Goal: Task Accomplishment & Management: Manage account settings

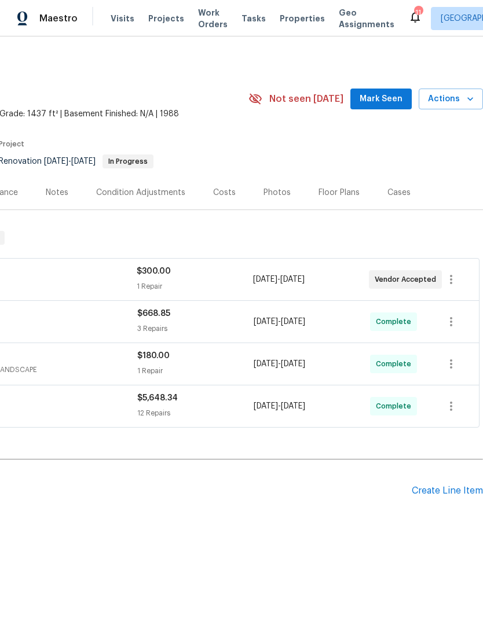
scroll to position [0, 171]
click at [273, 193] on div "Photos" at bounding box center [276, 193] width 27 height 12
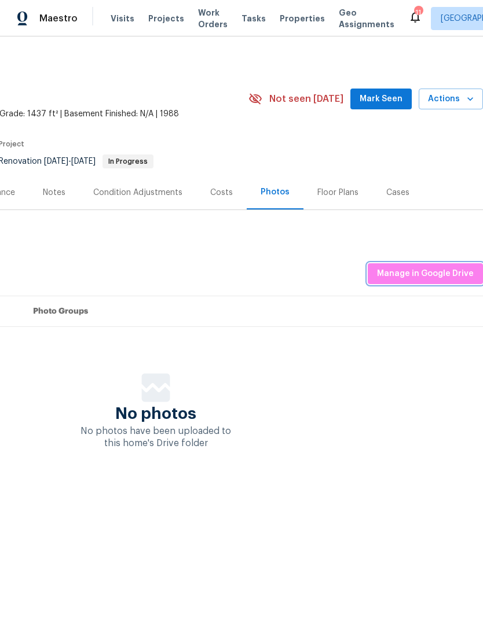
click at [420, 283] on button "Manage in Google Drive" at bounding box center [425, 273] width 115 height 21
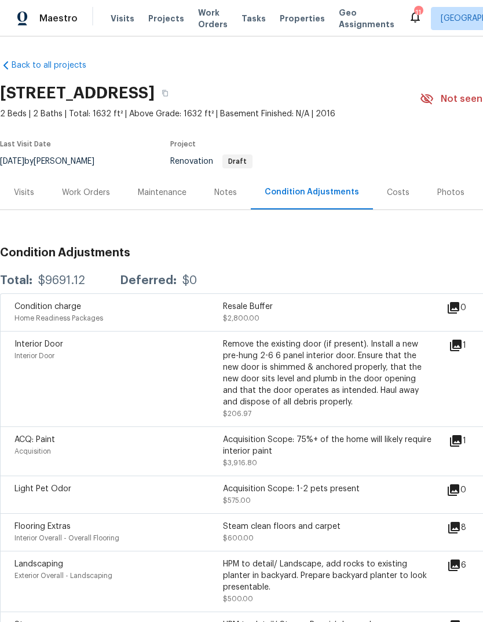
click at [84, 187] on div "Work Orders" at bounding box center [86, 193] width 48 height 12
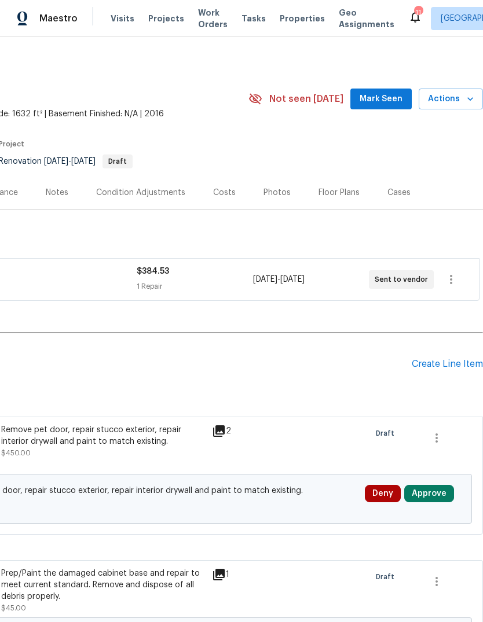
scroll to position [-1, 173]
click at [388, 94] on span "Mark Seen" at bounding box center [380, 99] width 43 height 14
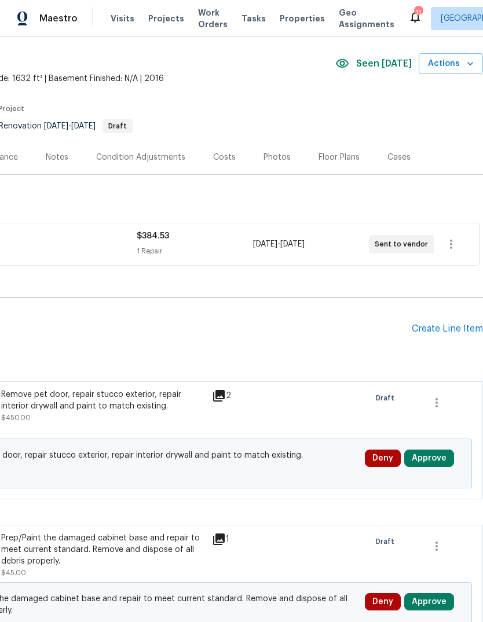
scroll to position [35, 171]
click at [454, 244] on icon "button" at bounding box center [451, 244] width 14 height 14
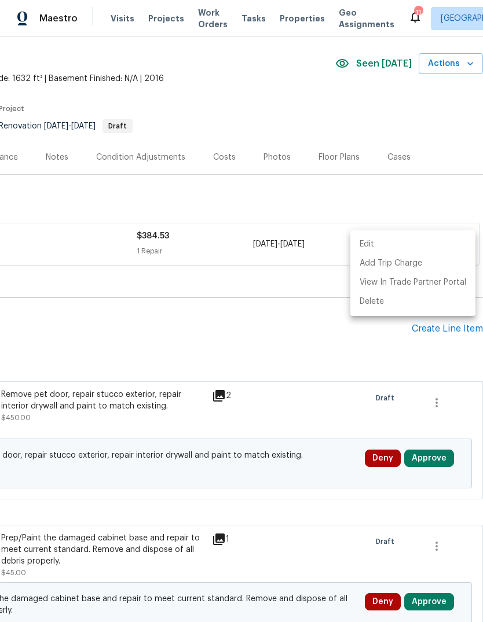
click at [370, 244] on li "Edit" at bounding box center [412, 244] width 125 height 19
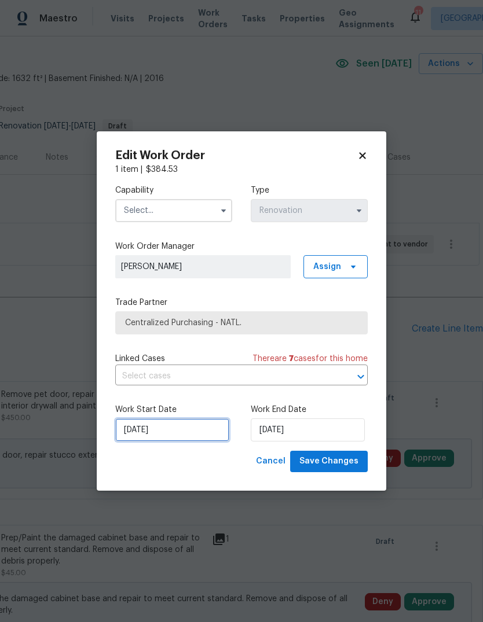
click at [162, 431] on input "9/8/2025" at bounding box center [172, 429] width 114 height 23
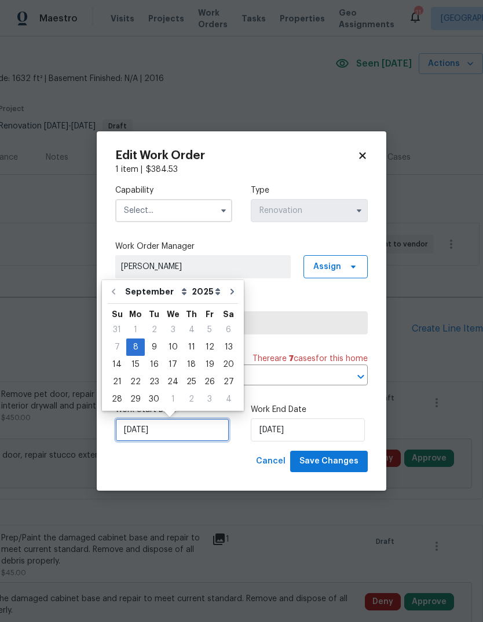
scroll to position [9, 0]
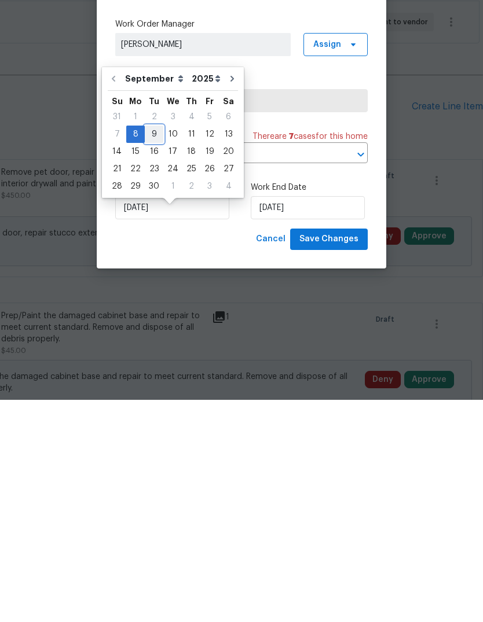
click at [154, 348] on div "9" at bounding box center [154, 356] width 19 height 16
type input "9/9/2025"
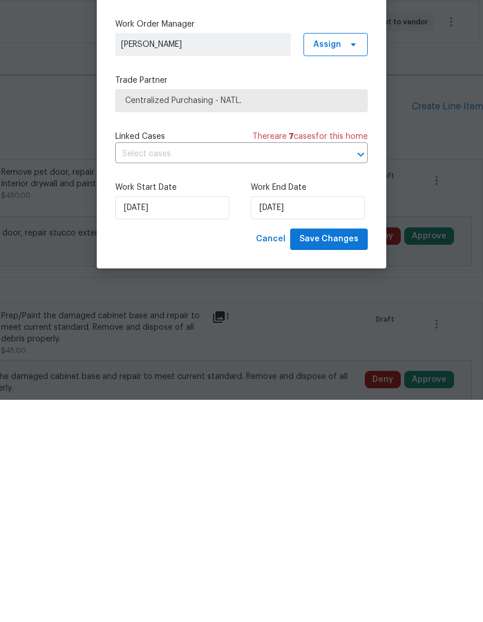
scroll to position [43, 0]
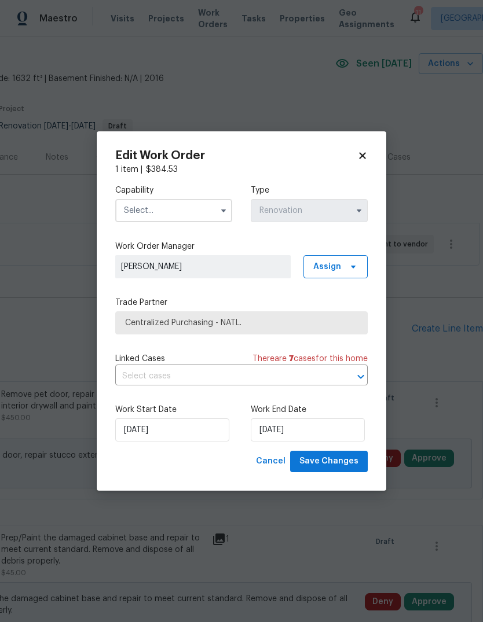
click at [213, 209] on input "text" at bounding box center [173, 210] width 117 height 23
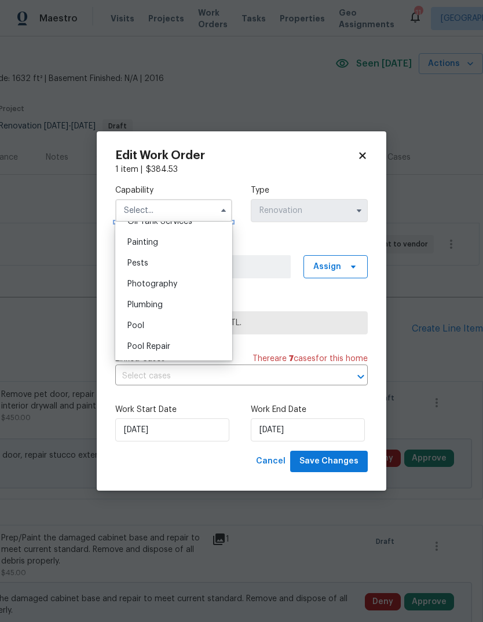
scroll to position [967, 0]
click at [149, 243] on span "Painting" at bounding box center [142, 240] width 31 height 8
type input "Painting"
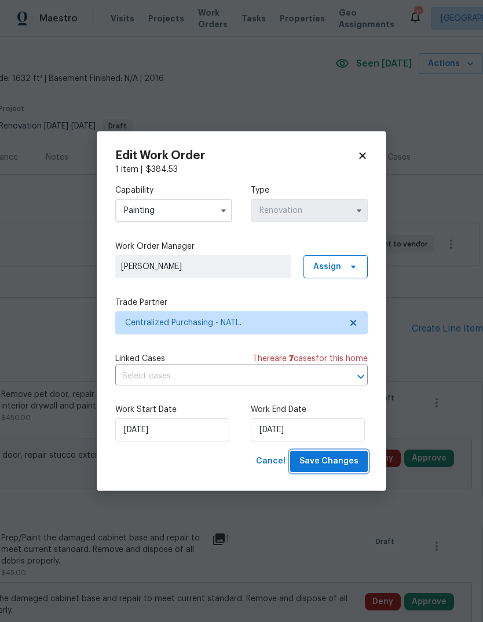
click at [338, 466] on span "Save Changes" at bounding box center [328, 461] width 59 height 14
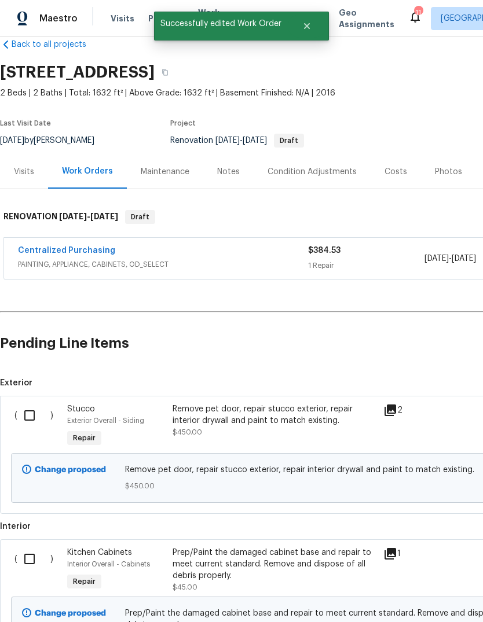
scroll to position [20, 0]
click at [33, 404] on input "checkbox" at bounding box center [33, 416] width 33 height 24
checkbox input "true"
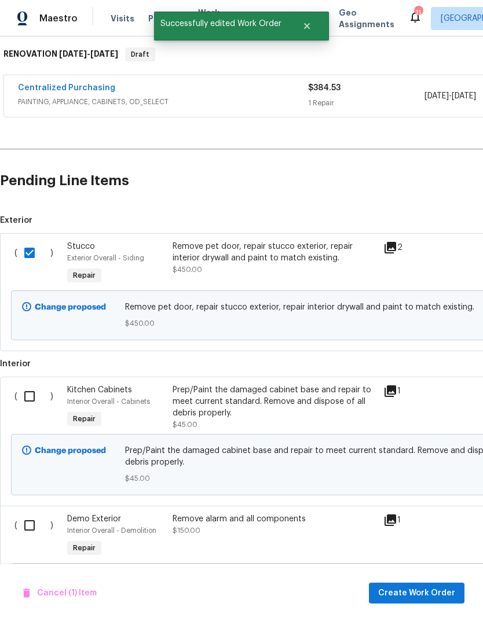
scroll to position [186, 0]
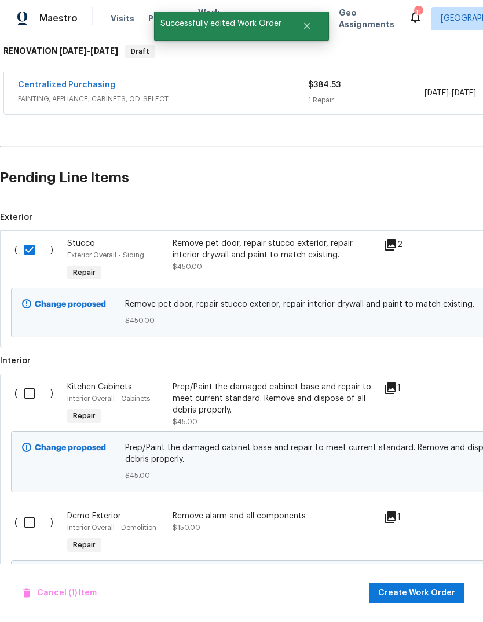
click at [33, 381] on input "checkbox" at bounding box center [33, 393] width 33 height 24
checkbox input "true"
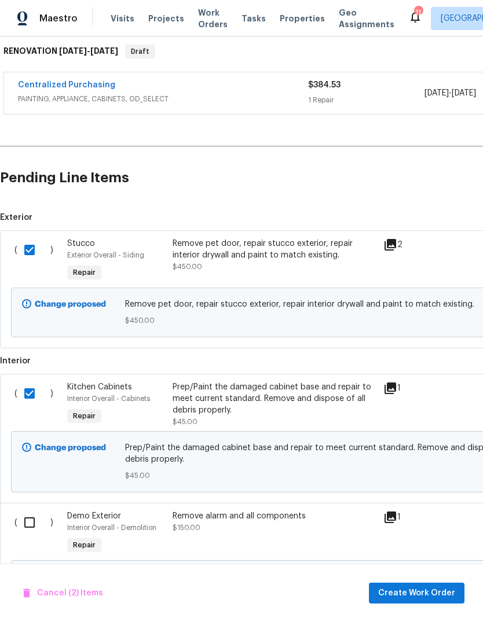
click at [25, 511] on input "checkbox" at bounding box center [33, 523] width 33 height 24
checkbox input "true"
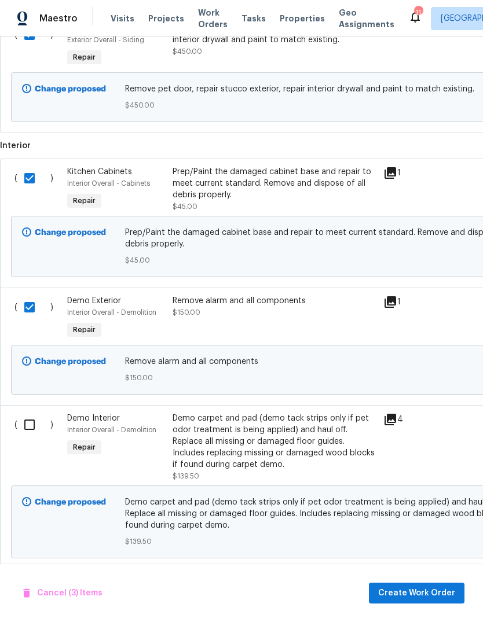
scroll to position [409, 0]
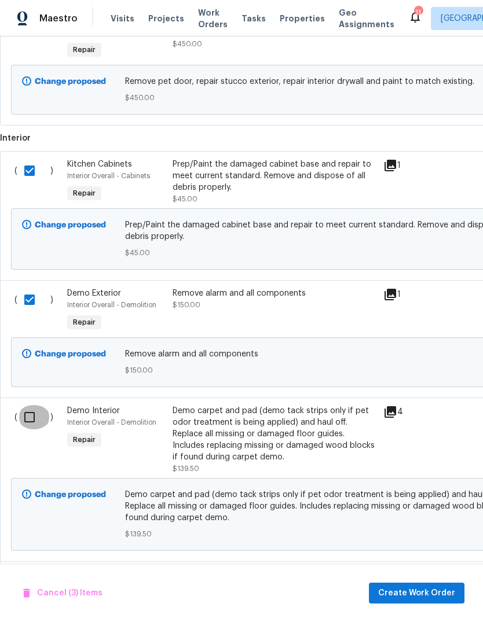
click at [24, 405] on input "checkbox" at bounding box center [33, 417] width 33 height 24
checkbox input "true"
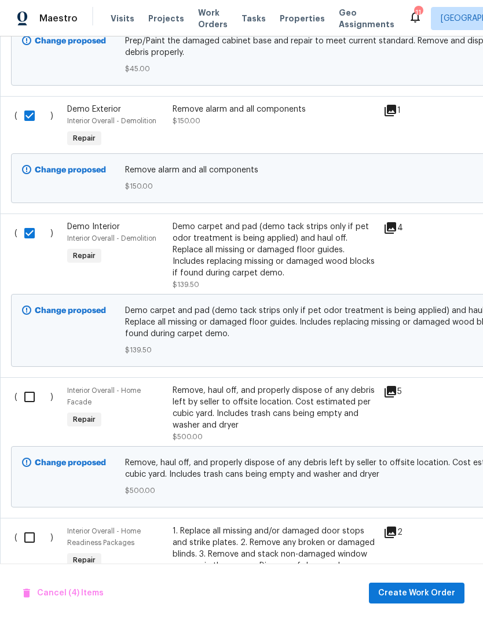
scroll to position [600, 0]
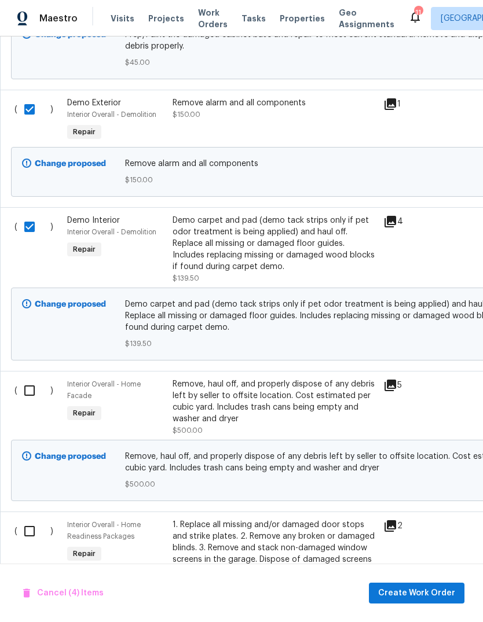
click at [25, 379] on input "checkbox" at bounding box center [33, 391] width 33 height 24
checkbox input "true"
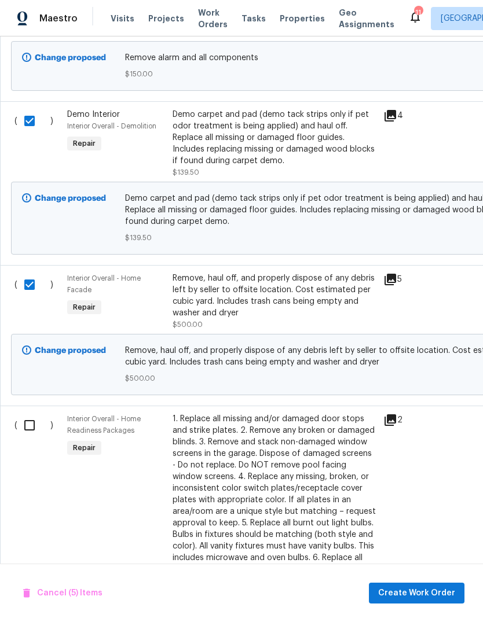
scroll to position [708, 0]
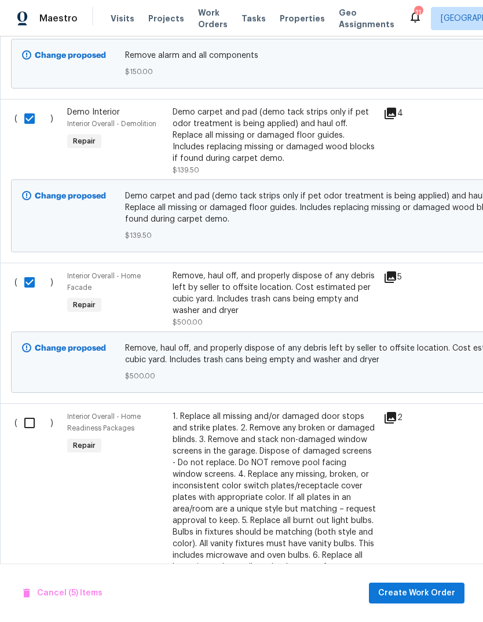
click at [24, 411] on input "checkbox" at bounding box center [33, 423] width 33 height 24
checkbox input "true"
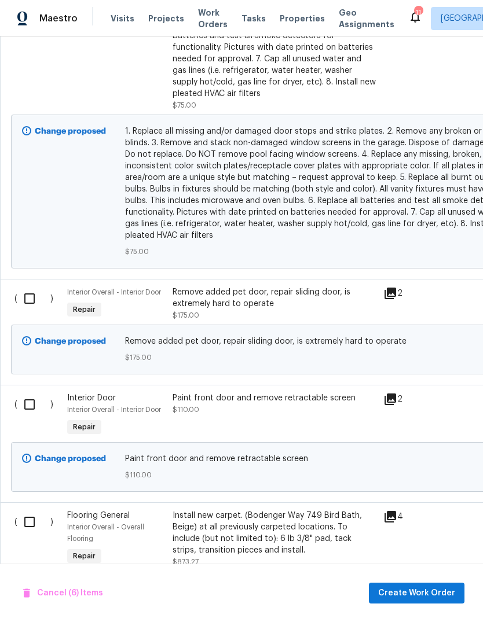
scroll to position [0, 0]
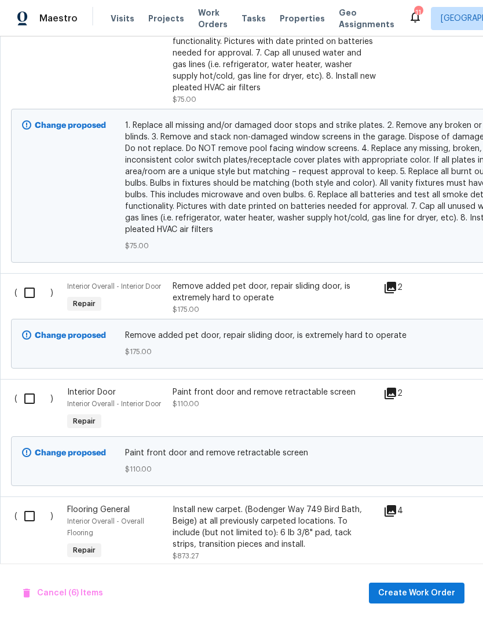
click at [31, 281] on input "checkbox" at bounding box center [33, 293] width 33 height 24
checkbox input "true"
click at [30, 387] on input "checkbox" at bounding box center [33, 399] width 33 height 24
checkbox input "true"
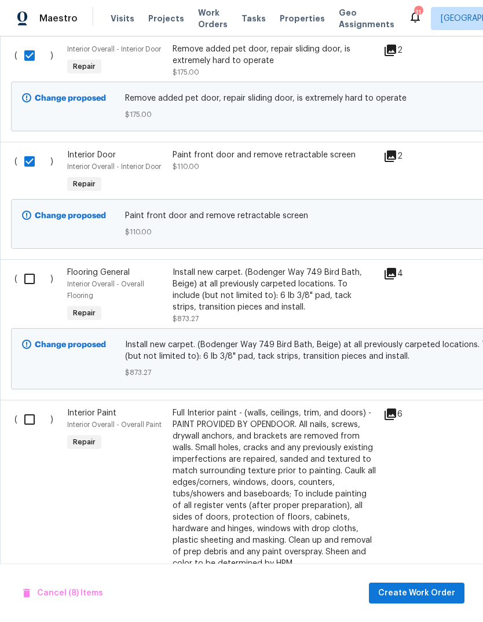
click at [30, 407] on input "checkbox" at bounding box center [33, 419] width 33 height 24
checkbox input "true"
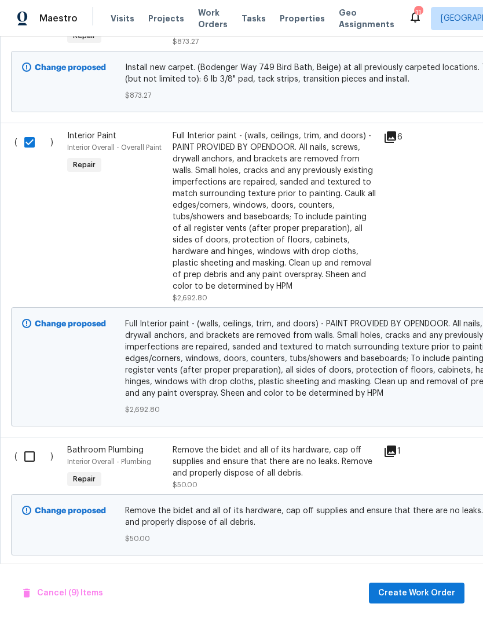
click at [35, 445] on input "checkbox" at bounding box center [33, 457] width 33 height 24
checkbox input "true"
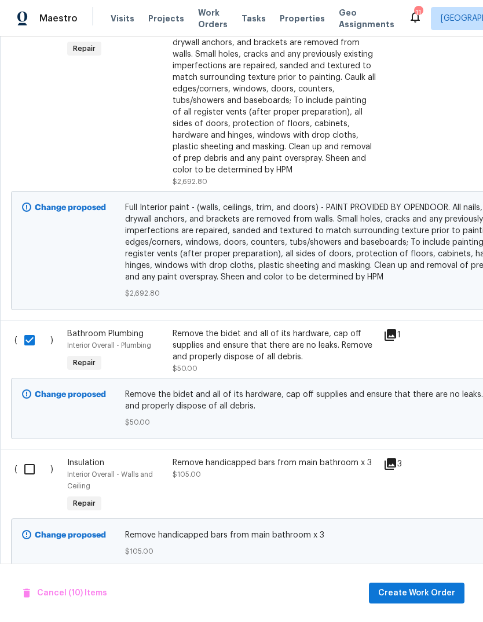
click at [25, 457] on input "checkbox" at bounding box center [33, 469] width 33 height 24
checkbox input "true"
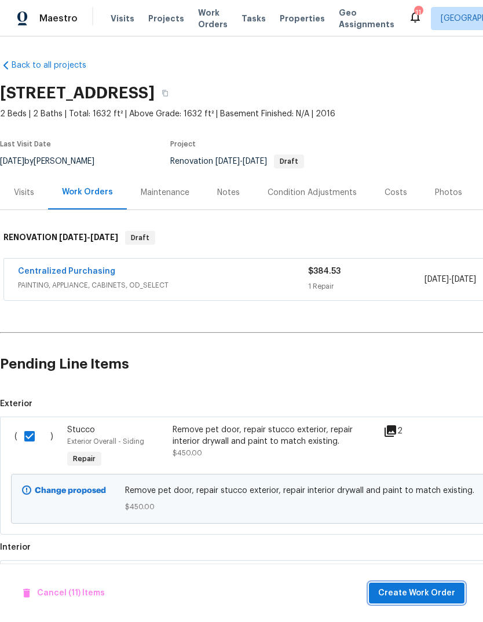
click at [424, 597] on span "Create Work Order" at bounding box center [416, 593] width 77 height 14
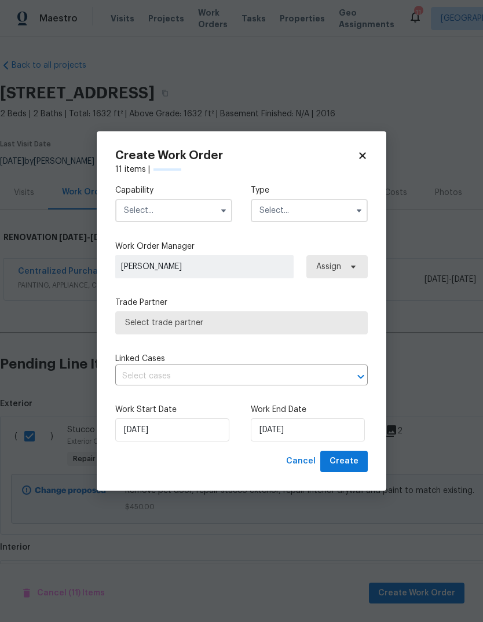
click at [208, 210] on input "text" at bounding box center [173, 210] width 117 height 23
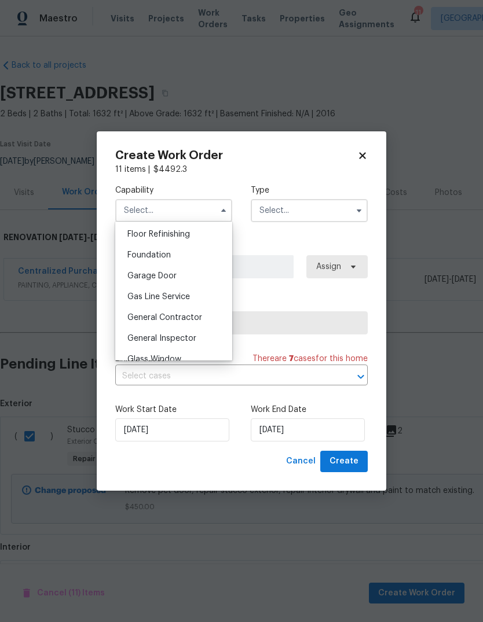
click at [177, 315] on span "General Contractor" at bounding box center [164, 318] width 75 height 8
type input "General Contractor"
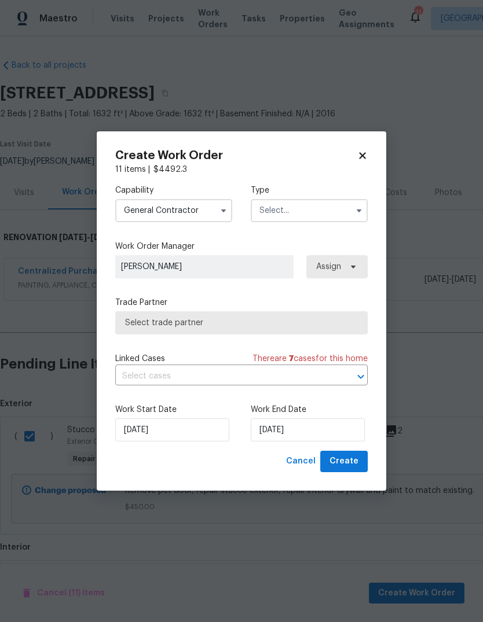
click at [320, 213] on input "text" at bounding box center [309, 210] width 117 height 23
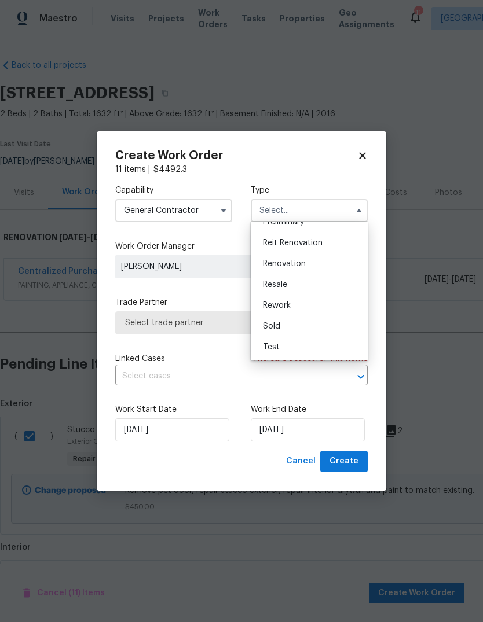
click at [291, 263] on span "Renovation" at bounding box center [284, 264] width 43 height 8
type input "Renovation"
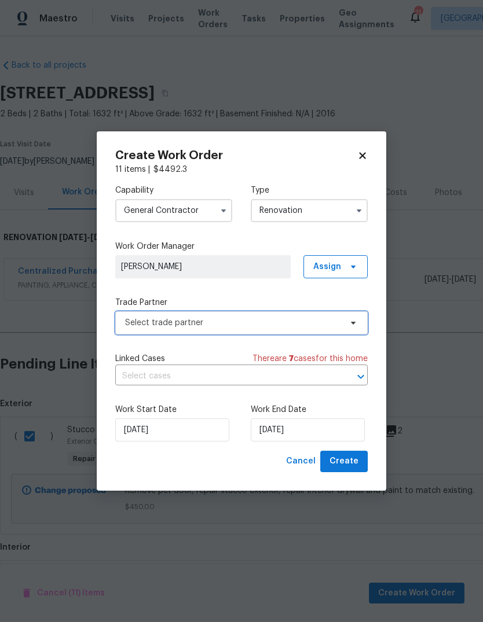
click at [359, 330] on span "Select trade partner" at bounding box center [241, 322] width 252 height 23
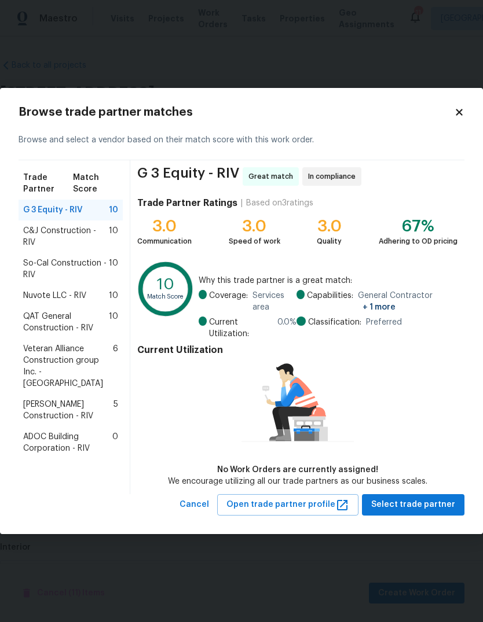
click at [61, 258] on span "So-Cal Construction - RIV" at bounding box center [66, 269] width 86 height 23
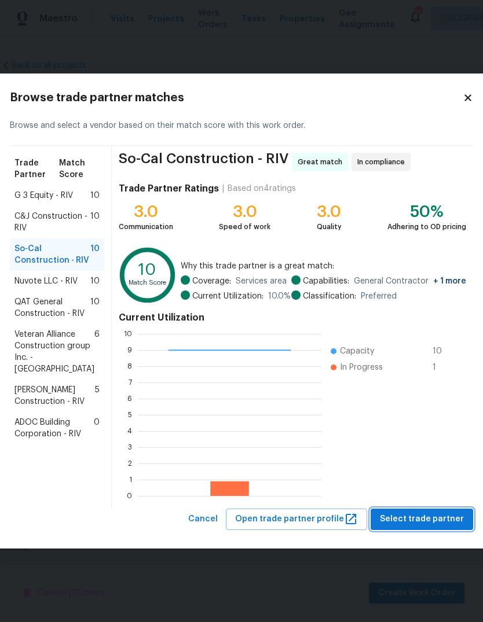
click at [420, 511] on button "Select trade partner" at bounding box center [421, 519] width 102 height 21
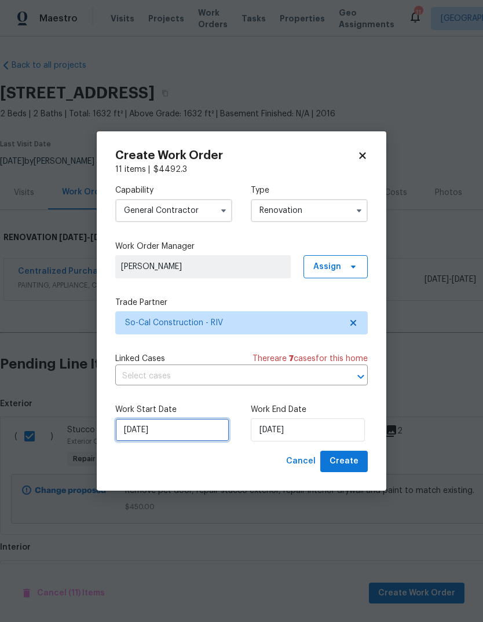
click at [164, 432] on input "[DATE]" at bounding box center [172, 429] width 114 height 23
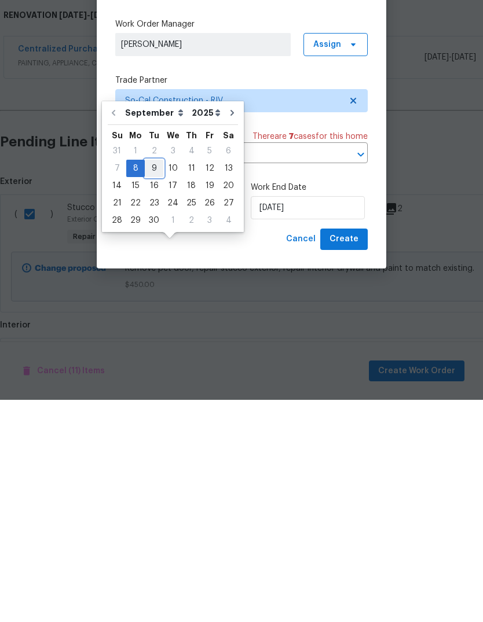
click at [153, 383] on div "9" at bounding box center [154, 391] width 19 height 16
type input "[DATE]"
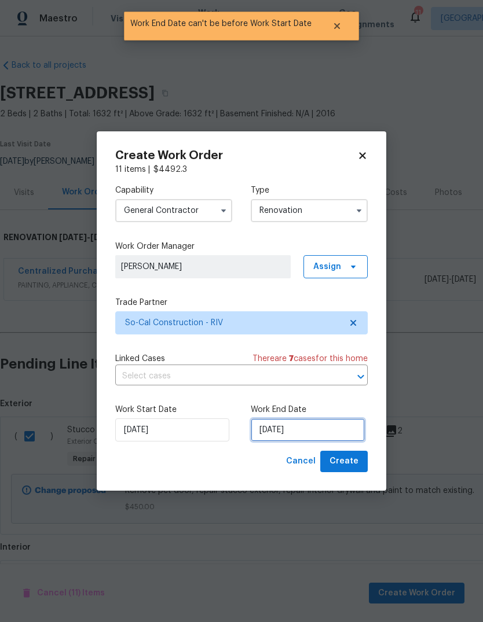
click at [288, 439] on input "[DATE]" at bounding box center [308, 429] width 114 height 23
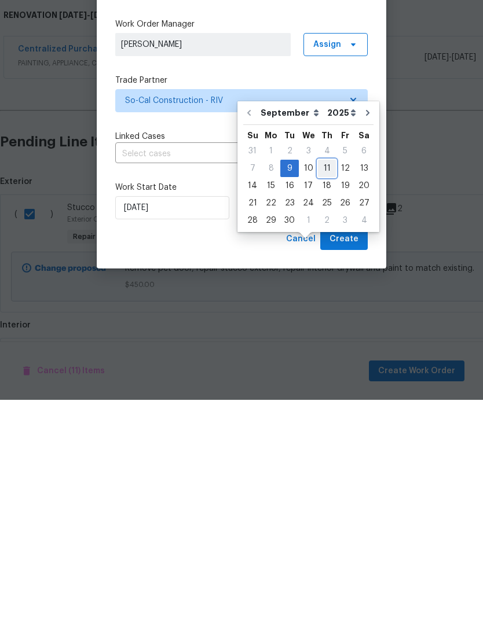
click at [326, 383] on div "11" at bounding box center [327, 391] width 18 height 16
type input "[DATE]"
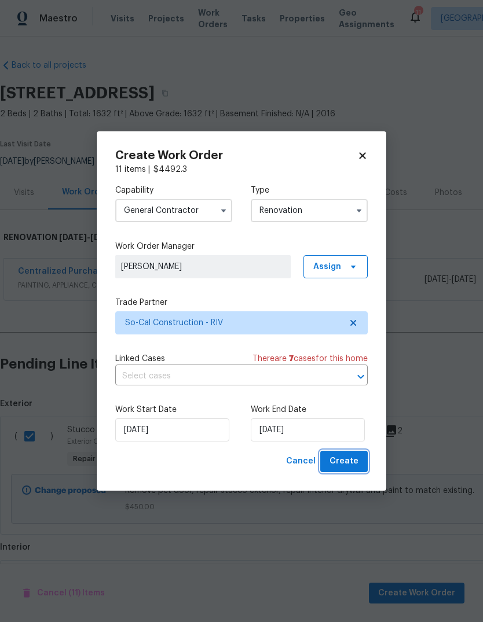
click at [350, 470] on button "Create" at bounding box center [343, 461] width 47 height 21
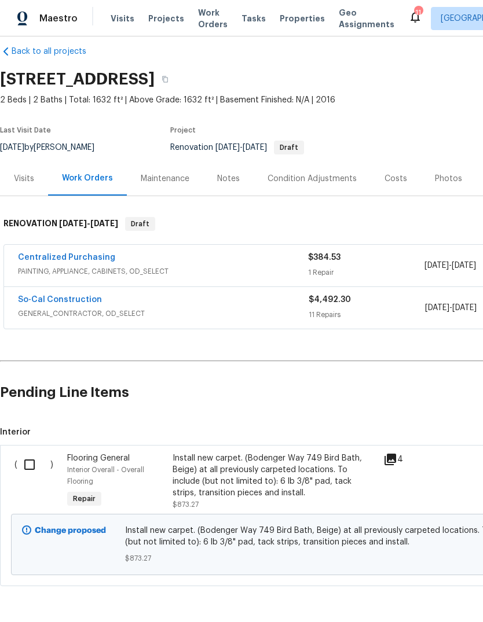
scroll to position [43, 0]
click at [28, 453] on input "checkbox" at bounding box center [33, 465] width 33 height 24
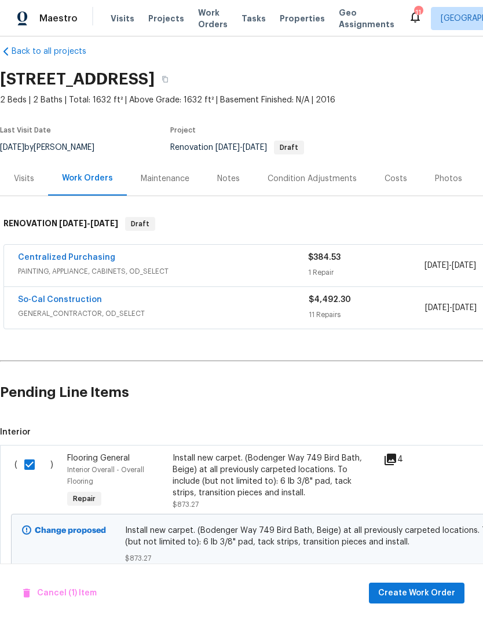
click at [40, 453] on input "checkbox" at bounding box center [33, 465] width 33 height 24
checkbox input "false"
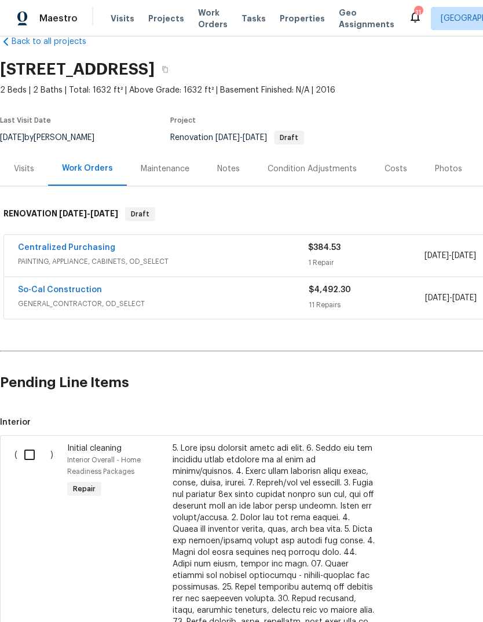
scroll to position [24, 0]
click at [33, 464] on input "checkbox" at bounding box center [33, 454] width 33 height 24
checkbox input "true"
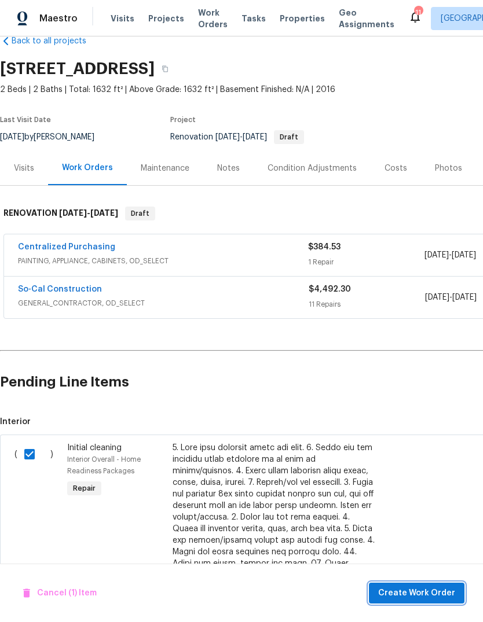
click at [405, 590] on span "Create Work Order" at bounding box center [416, 593] width 77 height 14
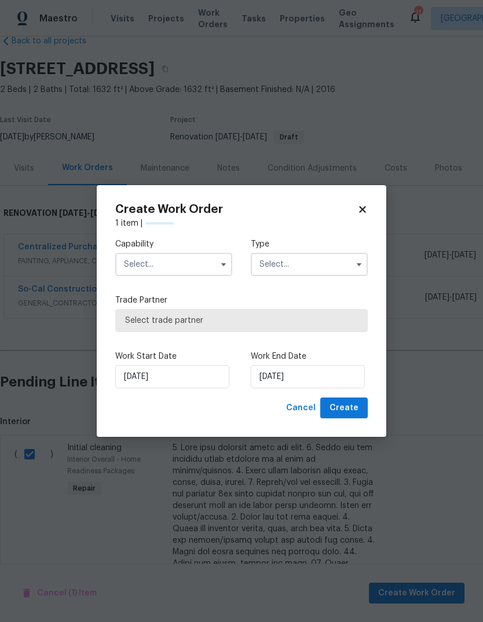
click at [206, 272] on input "text" at bounding box center [173, 264] width 117 height 23
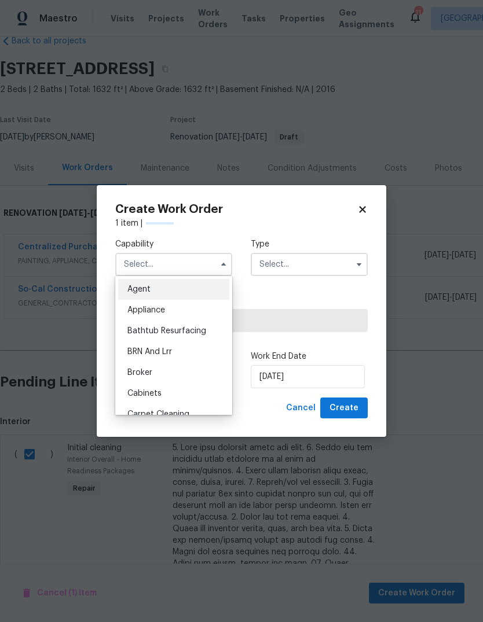
scroll to position [60, 0]
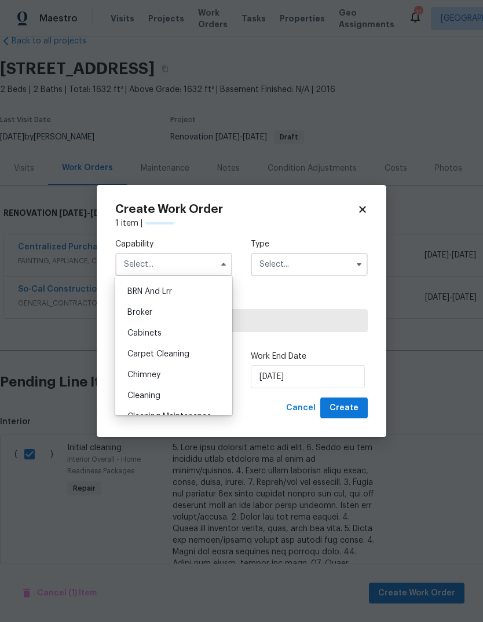
click at [164, 394] on div "Cleaning" at bounding box center [173, 395] width 111 height 21
type input "Cleaning"
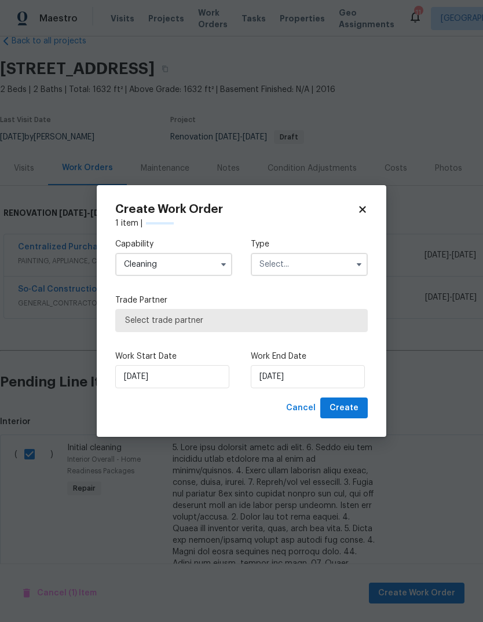
click at [316, 254] on input "text" at bounding box center [309, 264] width 117 height 23
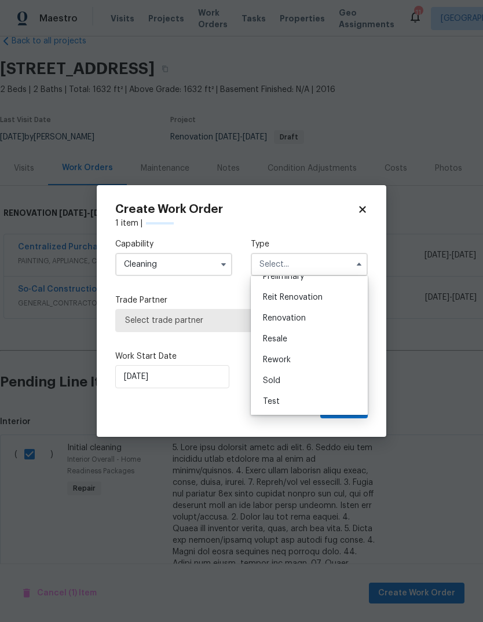
scroll to position [263, 0]
click at [295, 318] on span "Renovation" at bounding box center [284, 318] width 43 height 8
type input "Renovation"
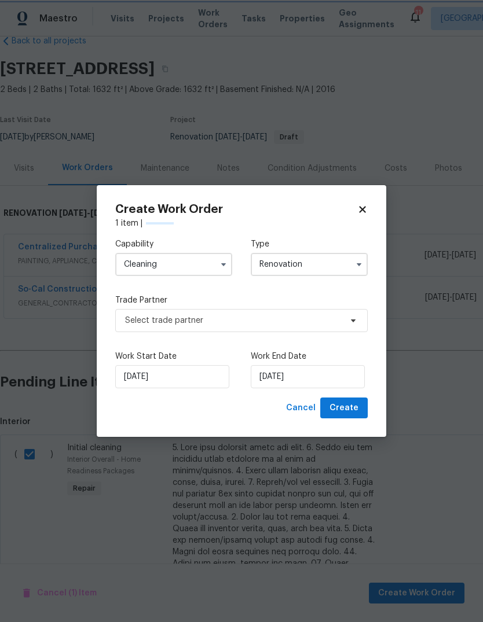
scroll to position [0, 0]
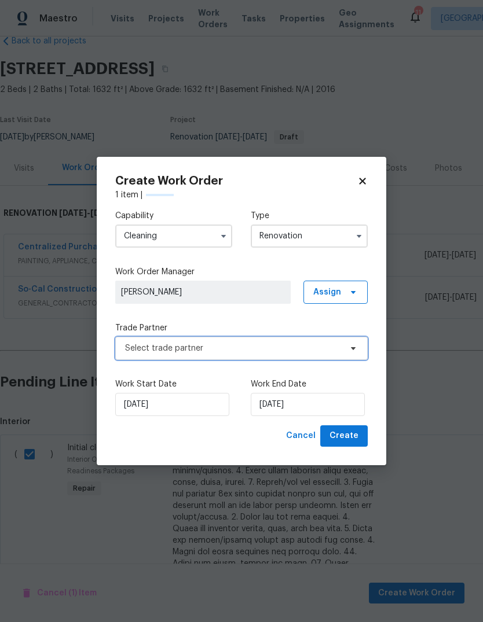
click at [225, 349] on span "Select trade partner" at bounding box center [233, 349] width 216 height 12
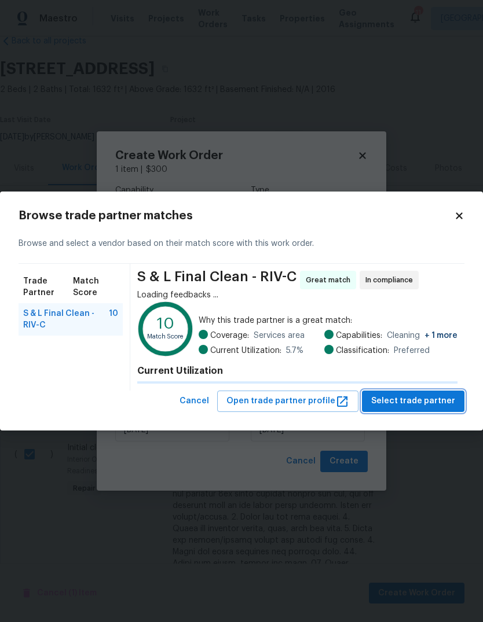
click at [406, 402] on span "Select trade partner" at bounding box center [413, 401] width 84 height 14
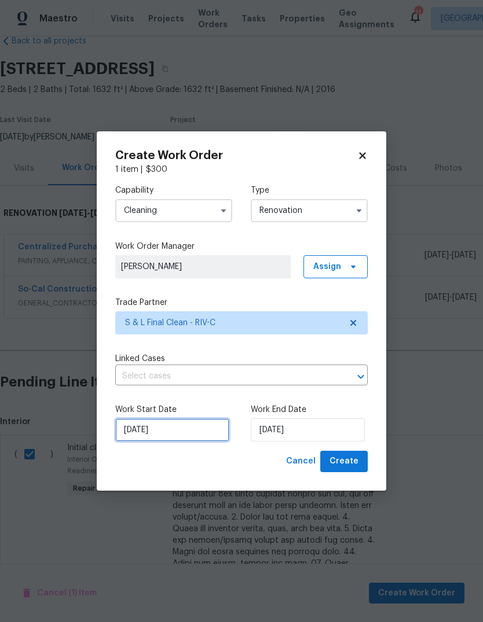
click at [148, 436] on input "[DATE]" at bounding box center [172, 429] width 114 height 23
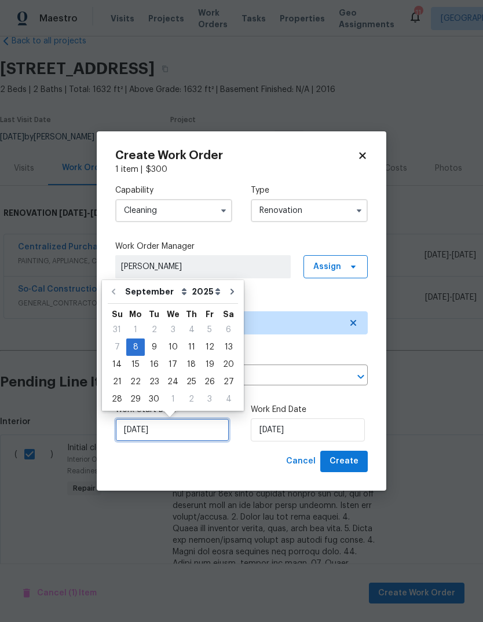
scroll to position [9, 0]
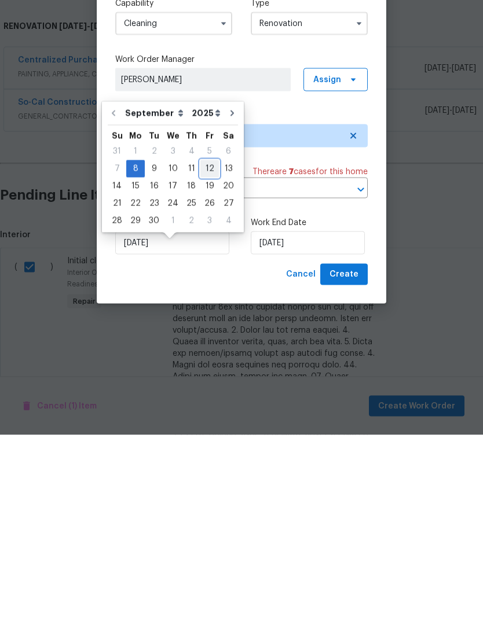
click at [210, 348] on div "12" at bounding box center [209, 356] width 19 height 16
type input "[DATE]"
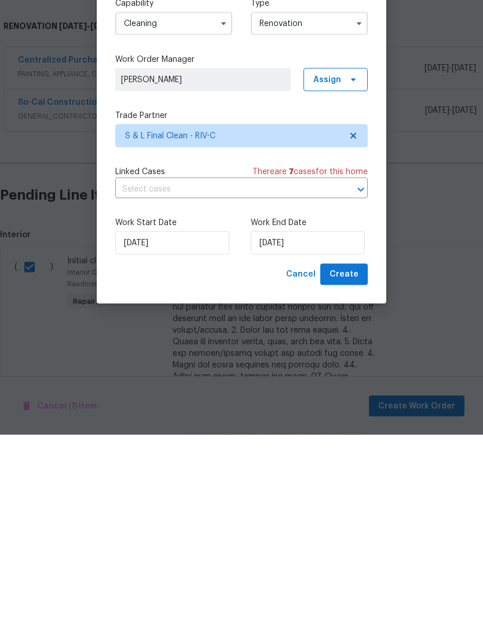
scroll to position [43, 0]
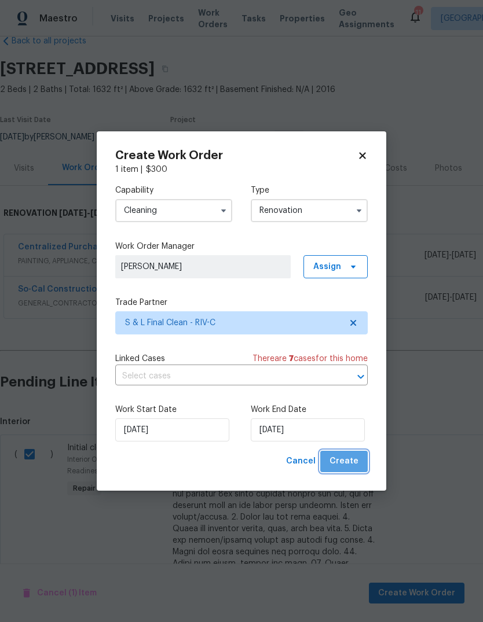
click at [349, 453] on button "Create" at bounding box center [343, 461] width 47 height 21
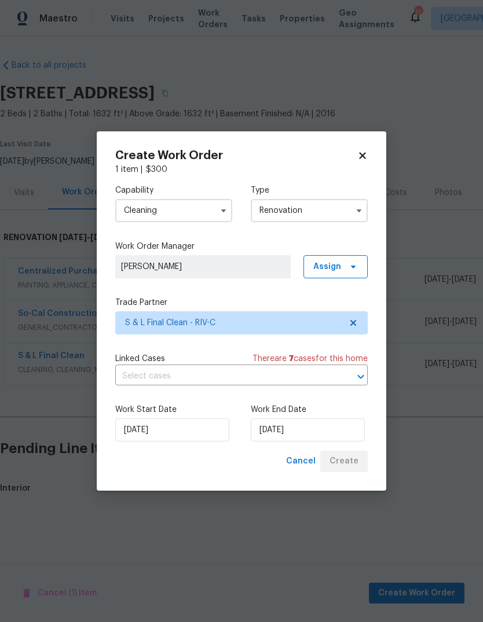
scroll to position [0, 0]
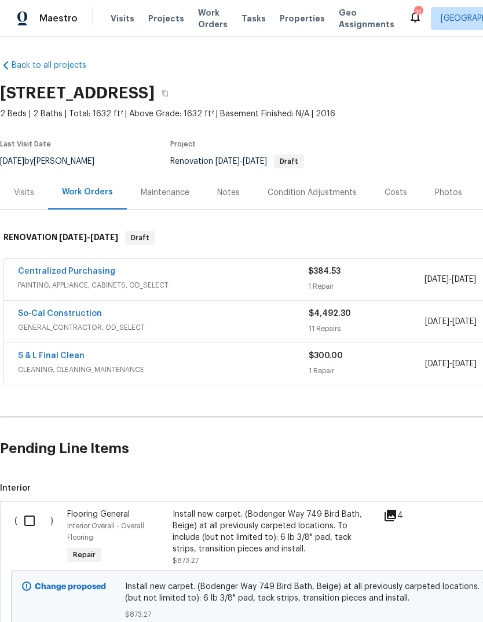
scroll to position [41, 1]
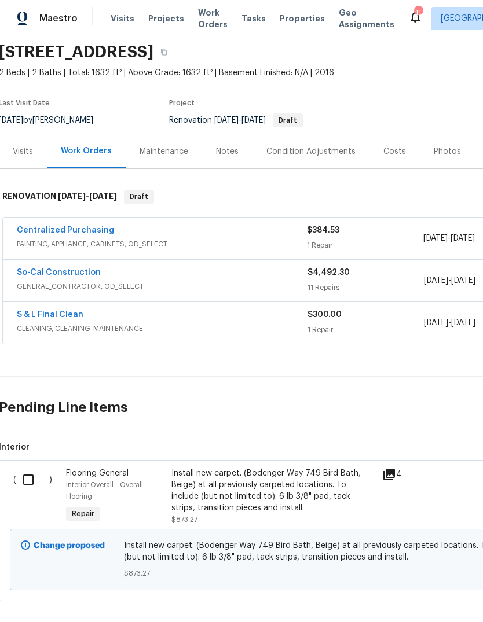
click at [217, 497] on div "Install new carpet. (Bodenger Way 749 Bird Bath, Beige) at all previously carpe…" at bounding box center [273, 491] width 204 height 46
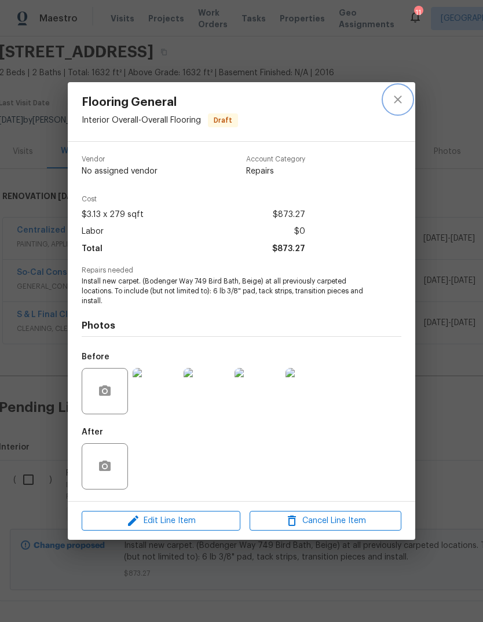
click at [401, 101] on icon "close" at bounding box center [398, 100] width 14 height 14
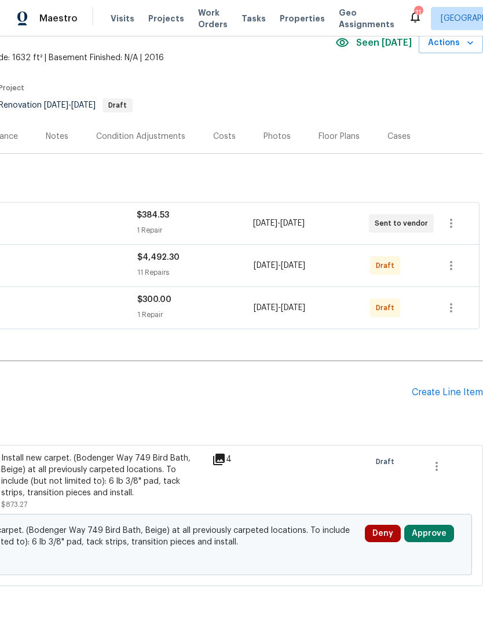
scroll to position [56, 171]
click at [455, 262] on icon "button" at bounding box center [451, 266] width 14 height 14
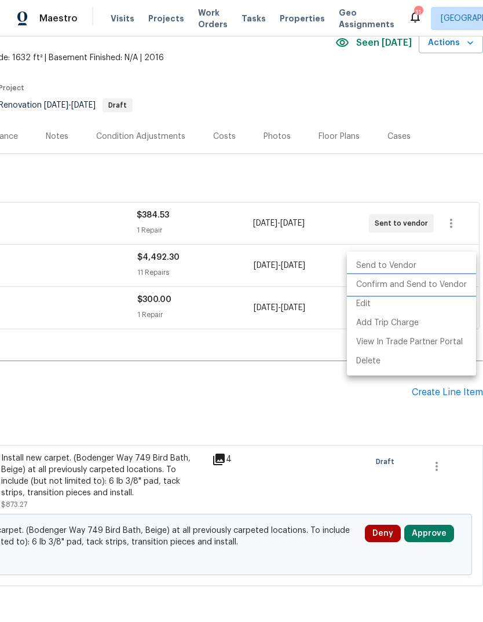
click at [399, 284] on li "Confirm and Send to Vendor" at bounding box center [411, 285] width 129 height 19
click at [301, 402] on div at bounding box center [241, 311] width 483 height 622
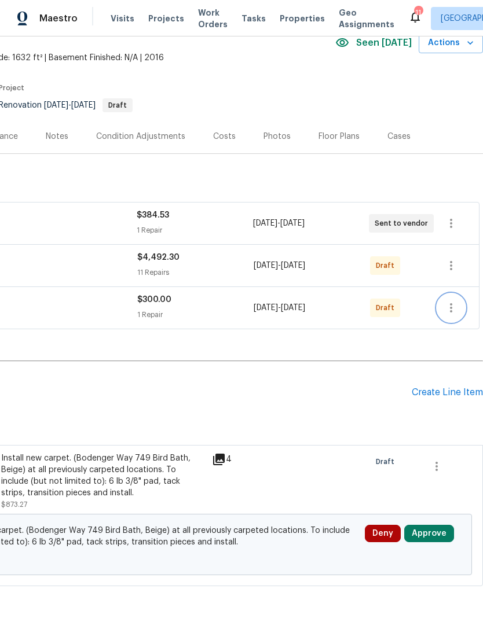
click at [451, 314] on icon "button" at bounding box center [451, 308] width 14 height 14
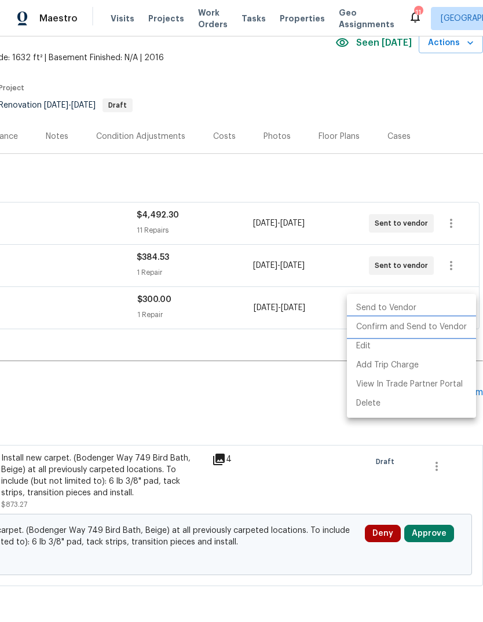
click at [389, 334] on li "Confirm and Send to Vendor" at bounding box center [411, 327] width 129 height 19
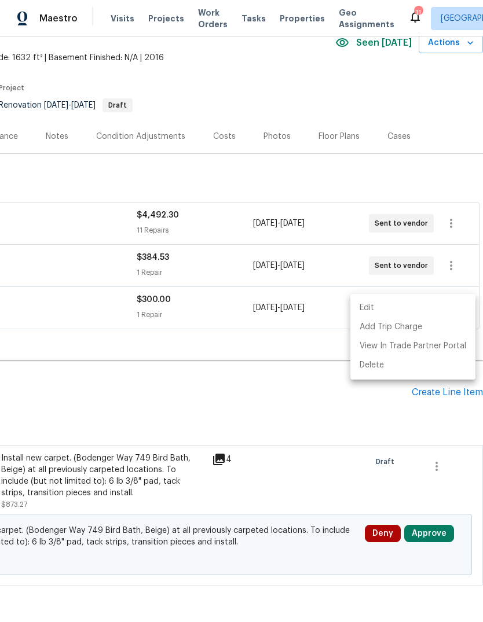
click at [289, 389] on div at bounding box center [241, 311] width 483 height 622
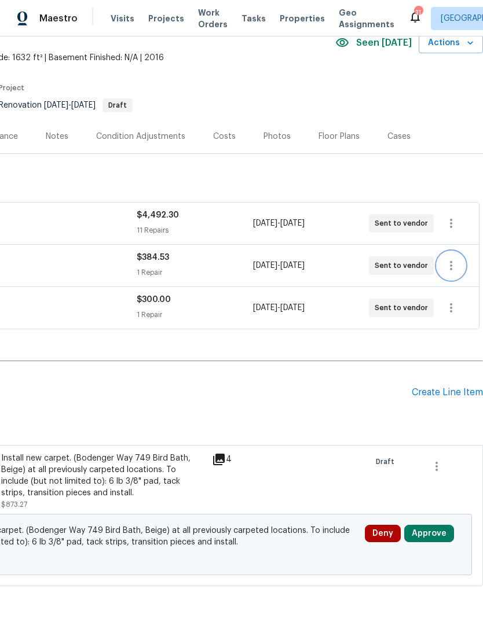
click at [455, 261] on icon "button" at bounding box center [451, 266] width 14 height 14
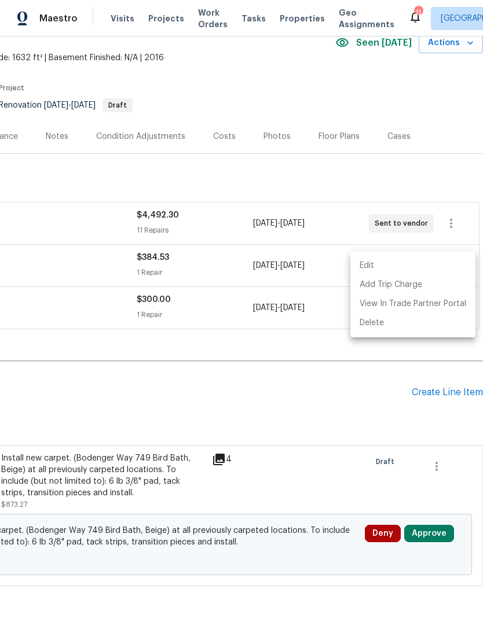
click at [372, 269] on li "Edit" at bounding box center [412, 265] width 125 height 19
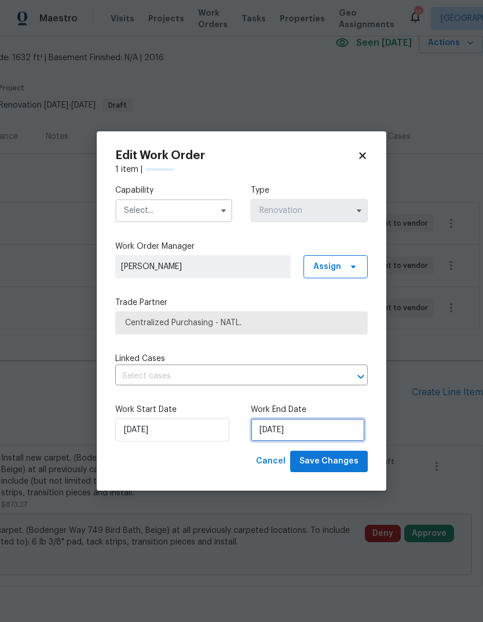
click at [282, 425] on input "9/19/2025" at bounding box center [308, 429] width 114 height 23
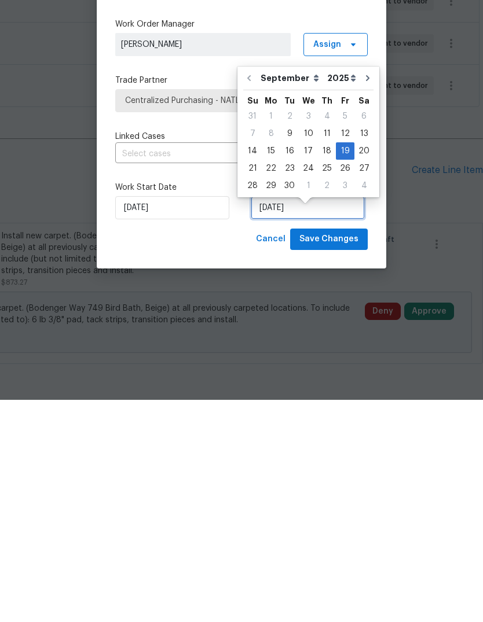
scroll to position [2, 171]
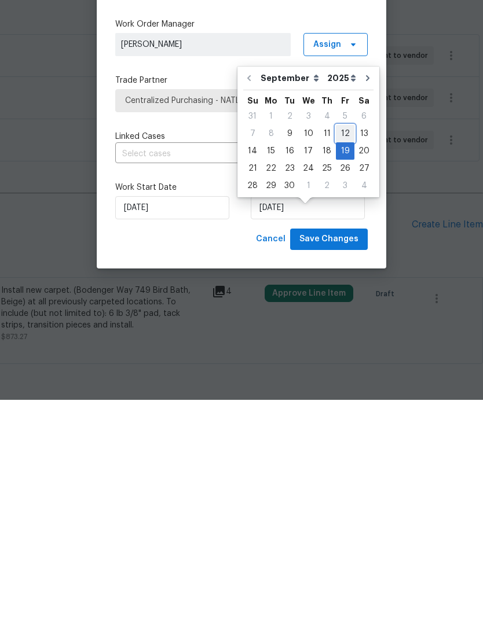
click at [344, 348] on div "12" at bounding box center [345, 356] width 19 height 16
type input "[DATE]"
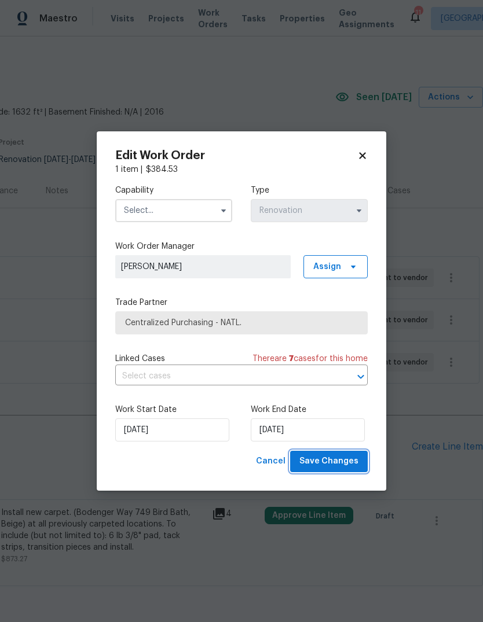
click at [333, 454] on button "Save Changes" at bounding box center [329, 461] width 78 height 21
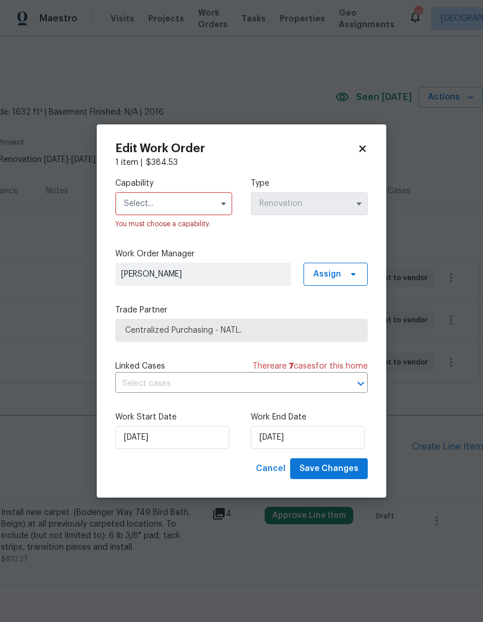
click at [200, 206] on input "text" at bounding box center [173, 203] width 117 height 23
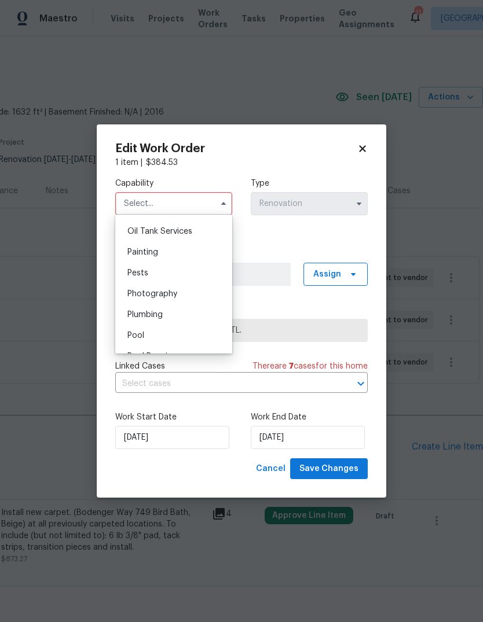
scroll to position [949, 0]
click at [150, 256] on div "Painting" at bounding box center [173, 251] width 111 height 21
type input "Painting"
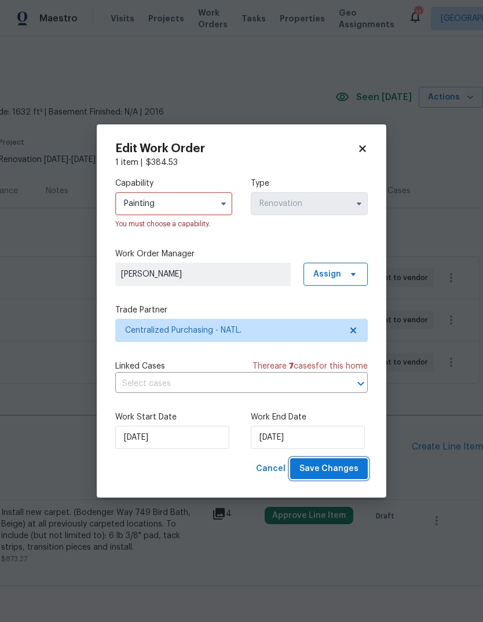
click at [345, 480] on button "Save Changes" at bounding box center [329, 468] width 78 height 21
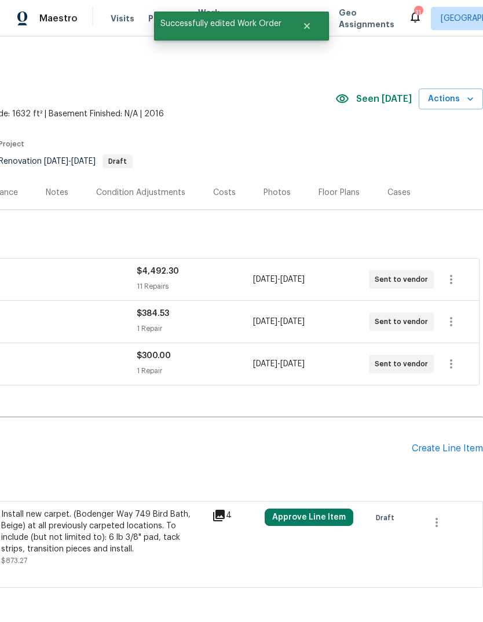
scroll to position [0, 171]
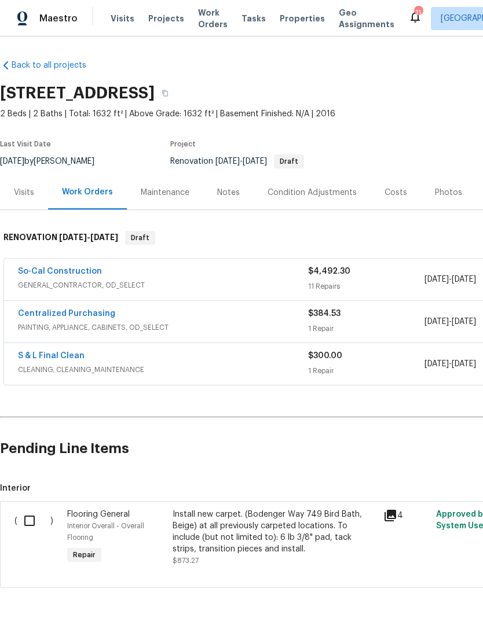
click at [68, 272] on link "So-Cal Construction" at bounding box center [60, 271] width 84 height 8
